Goal: Check status: Check status

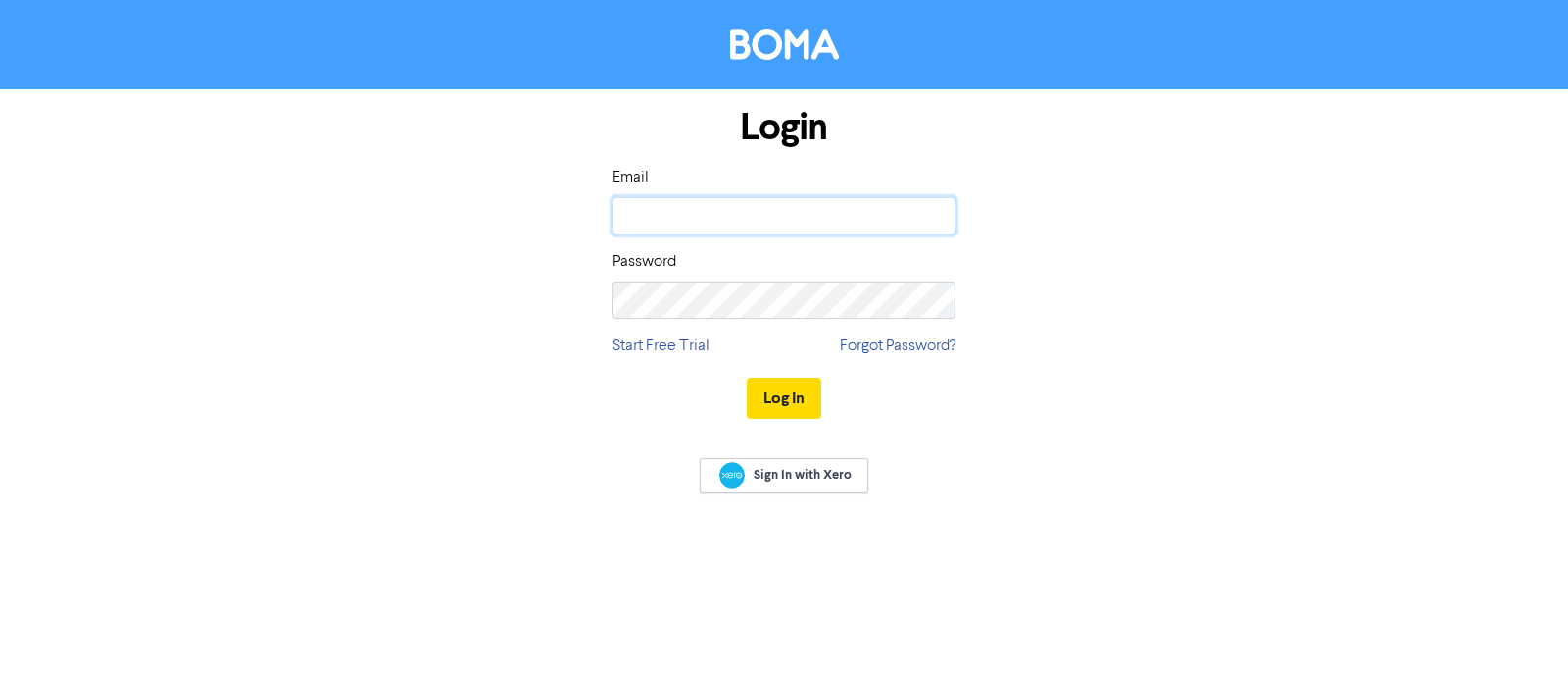
click at [656, 208] on input "email" at bounding box center [784, 216] width 343 height 37
type input "[EMAIL_ADDRESS][DOMAIN_NAME]"
click at [747, 378] on button "Log In" at bounding box center [784, 398] width 75 height 41
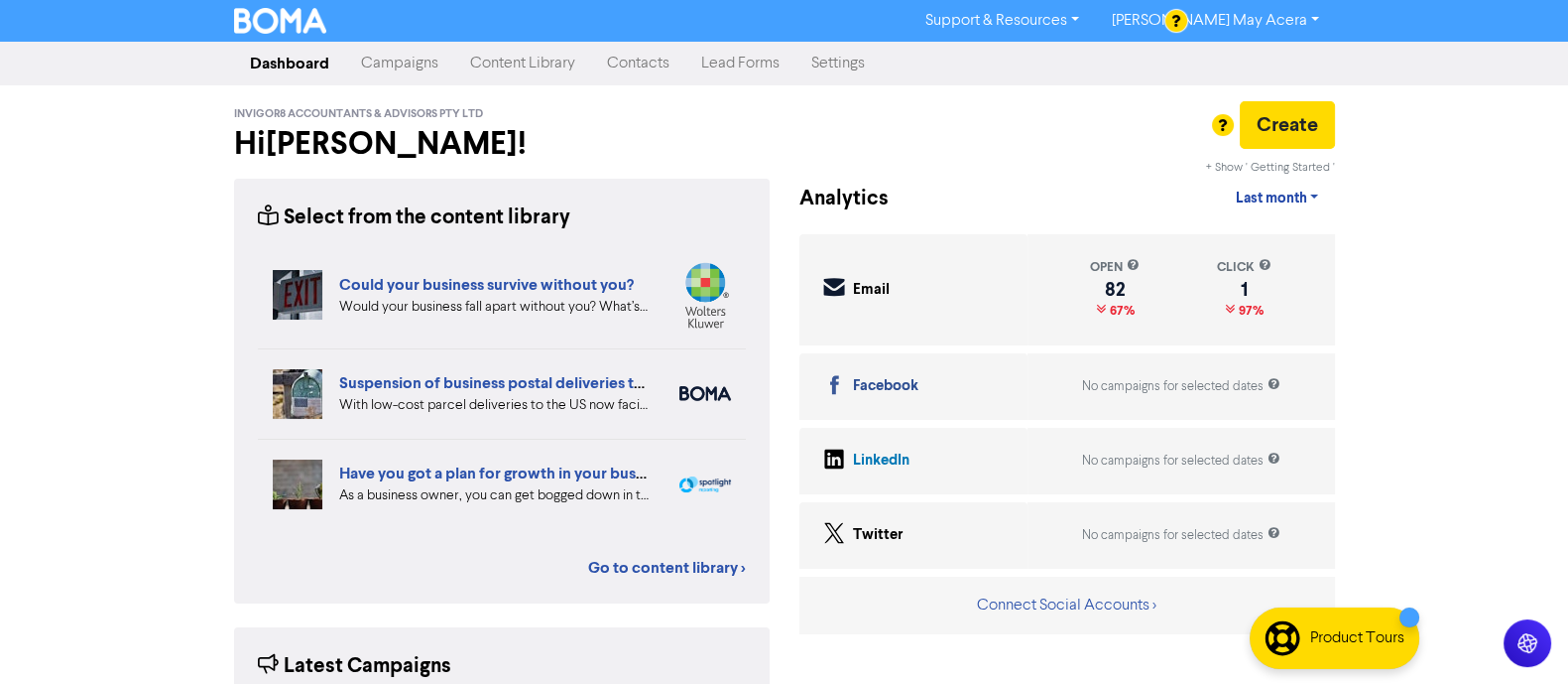
drag, startPoint x: 427, startPoint y: 67, endPoint x: 437, endPoint y: 71, distance: 10.8
click at [427, 67] on link "Campaigns" at bounding box center [400, 64] width 109 height 40
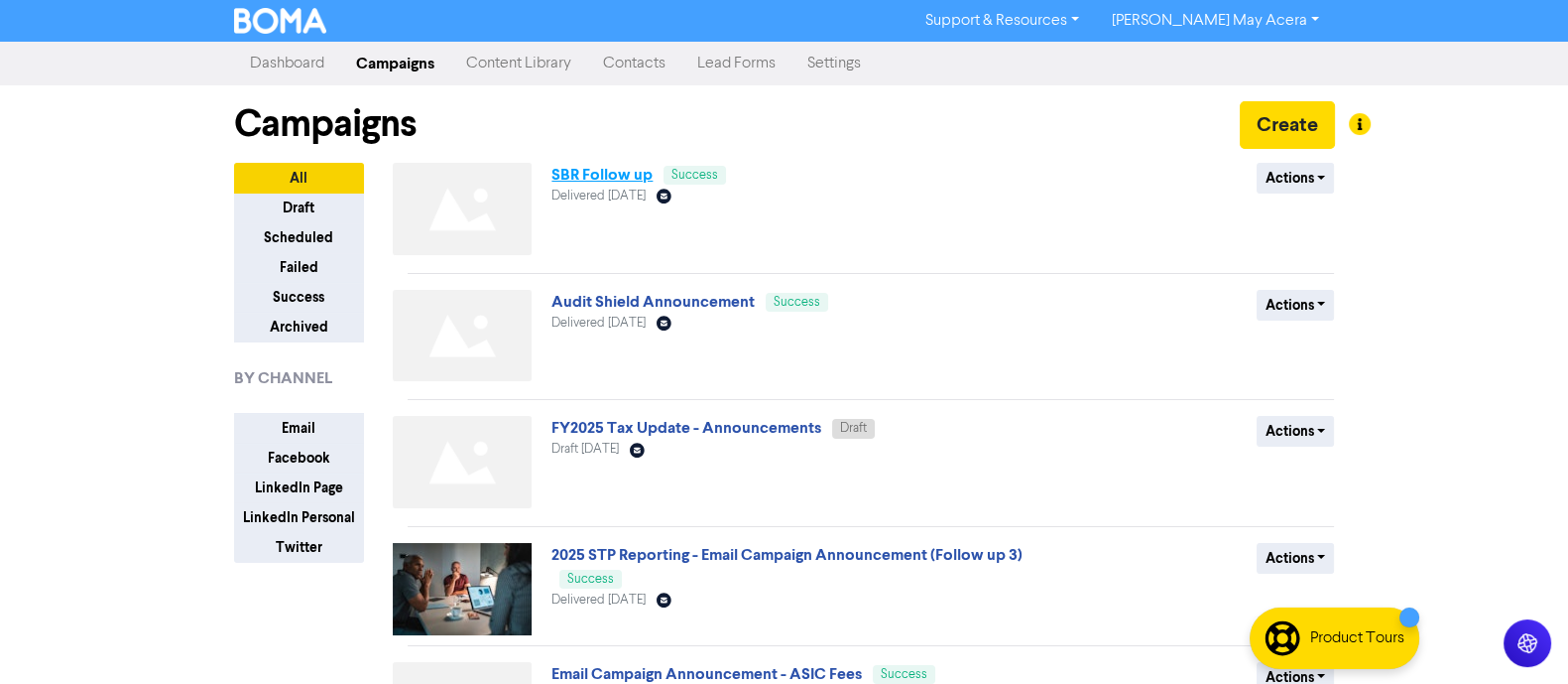
click at [586, 171] on link "SBR Follow up" at bounding box center [602, 175] width 101 height 20
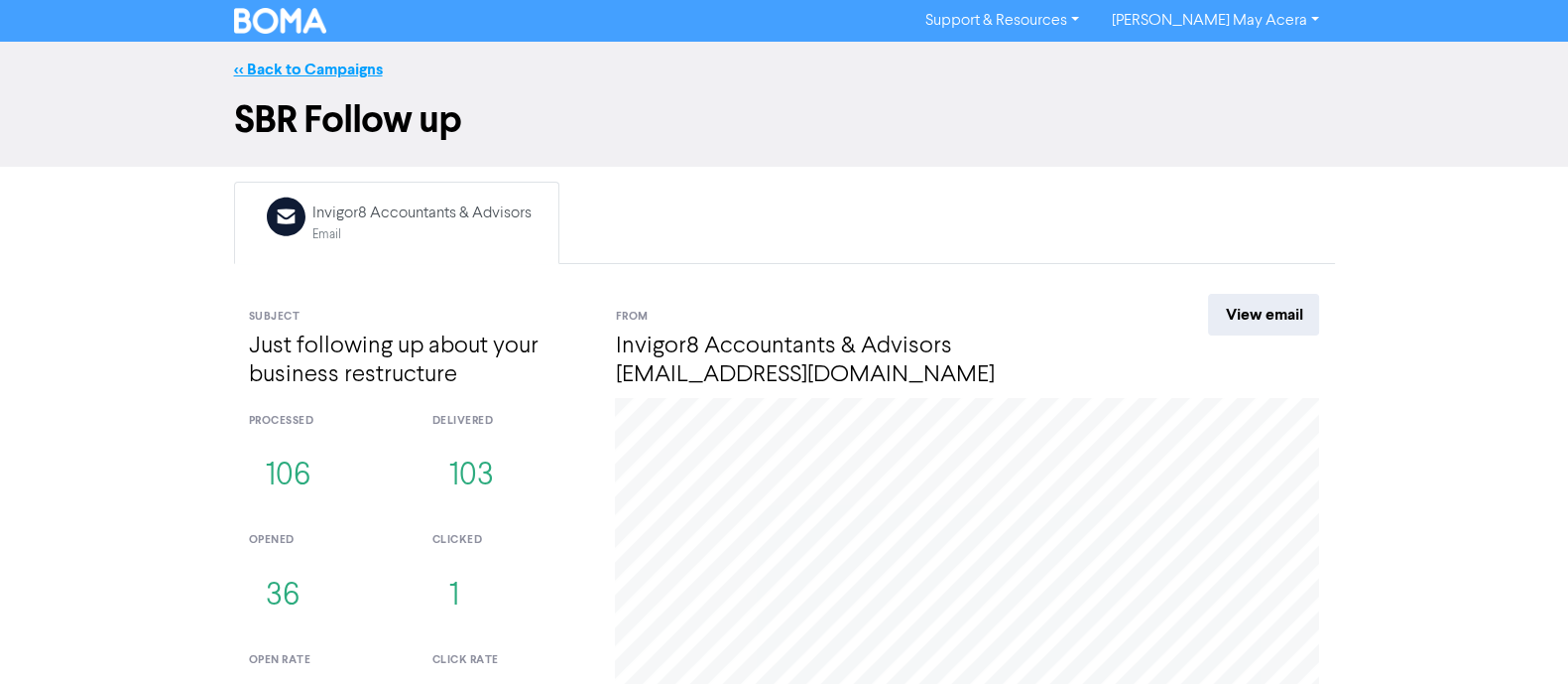
click at [325, 68] on link "<< Back to Campaigns" at bounding box center [309, 69] width 149 height 20
